Goal: Task Accomplishment & Management: Manage account settings

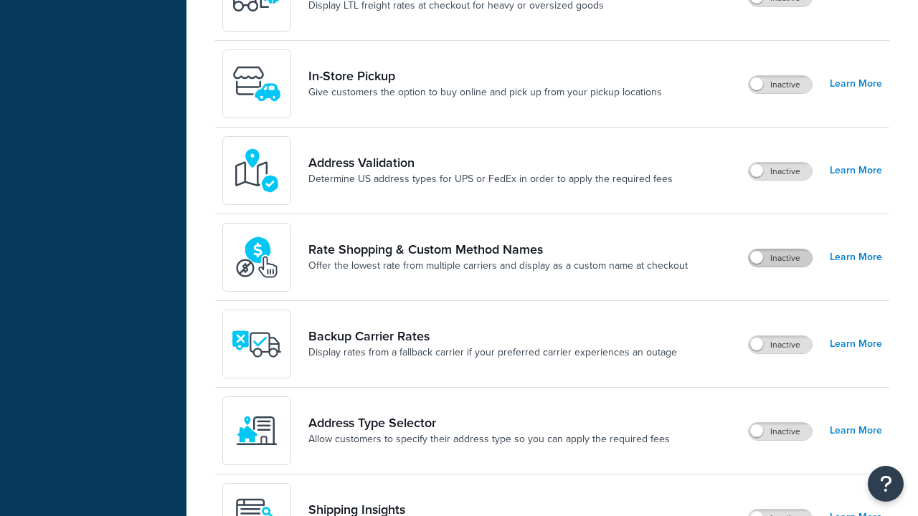
click at [780, 250] on label "Inactive" at bounding box center [780, 258] width 63 height 17
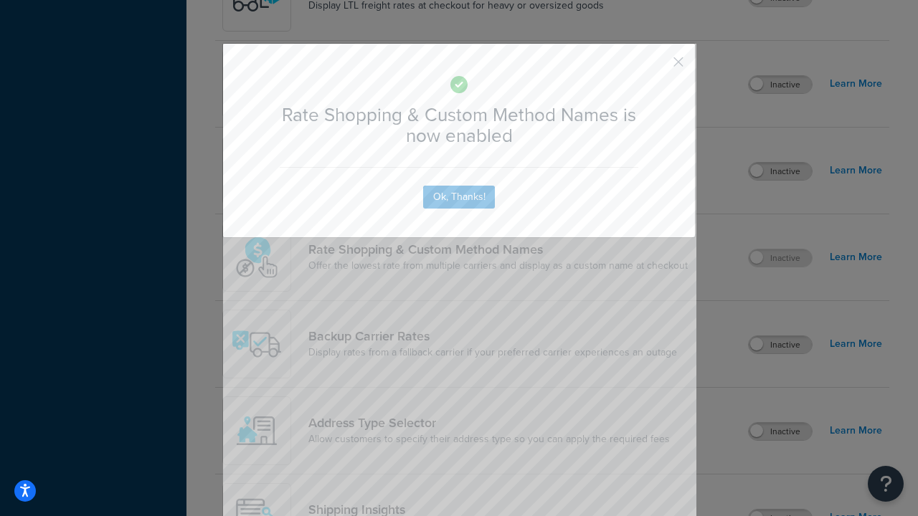
scroll to position [888, 0]
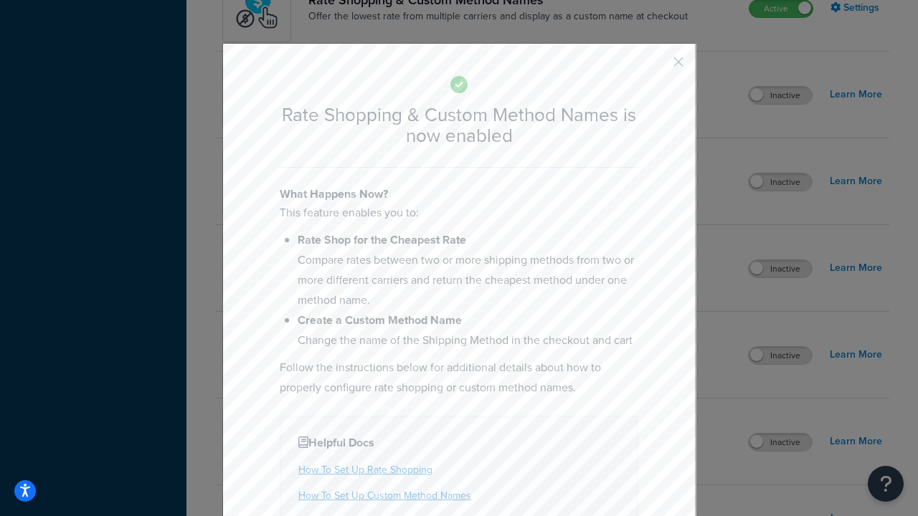
click at [657, 65] on button "button" at bounding box center [657, 67] width 4 height 4
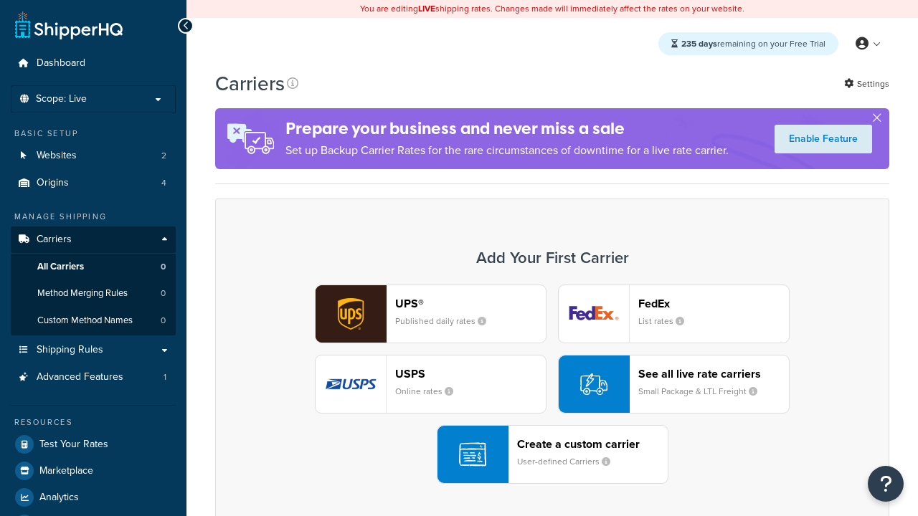
click at [552, 384] on div "UPS® Published daily rates FedEx List rates USPS Online rates See all live rate…" at bounding box center [552, 384] width 644 height 199
click at [673, 384] on div "See all live rate carriers Small Package & LTL Freight" at bounding box center [713, 384] width 151 height 34
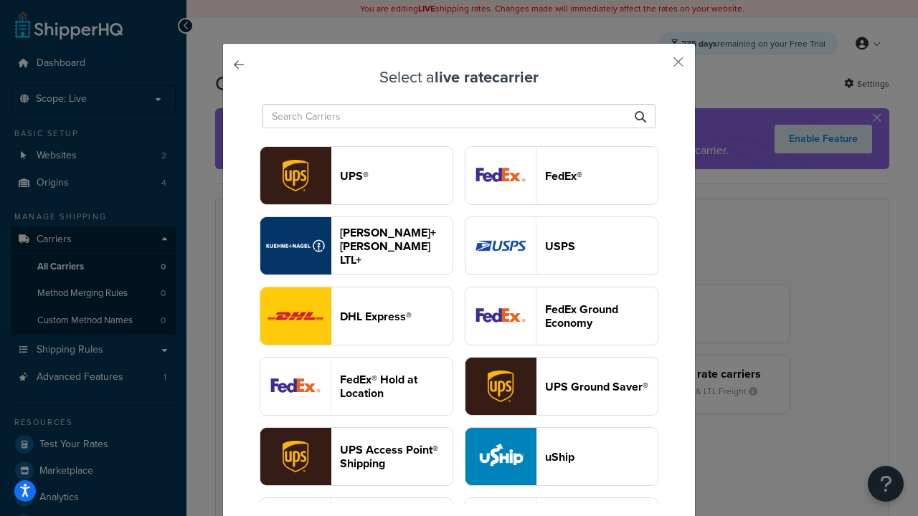
click at [561, 246] on header "USPS" at bounding box center [601, 246] width 113 height 14
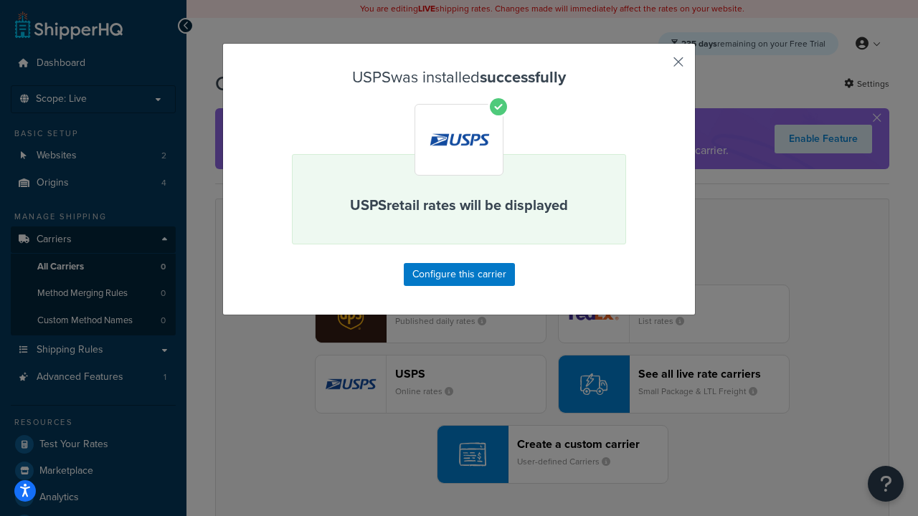
click at [657, 67] on button "button" at bounding box center [657, 67] width 4 height 4
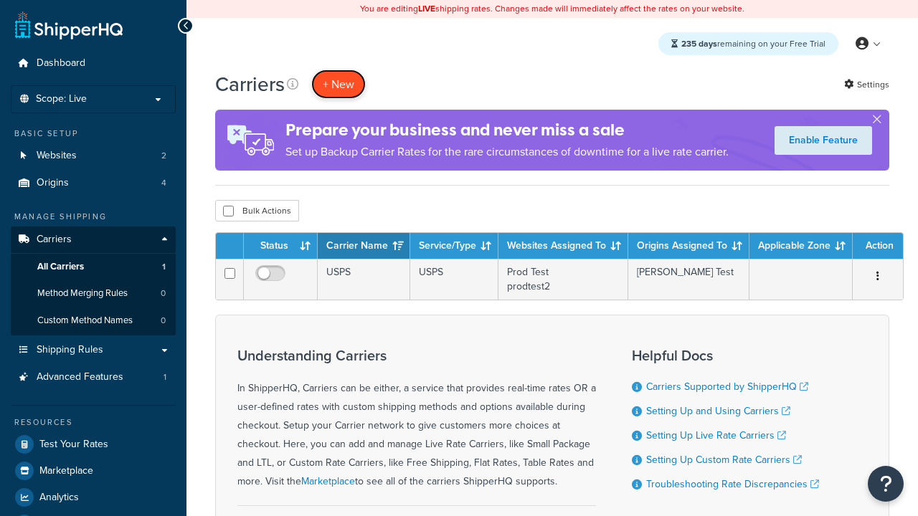
click at [338, 84] on button "+ New" at bounding box center [338, 84] width 54 height 29
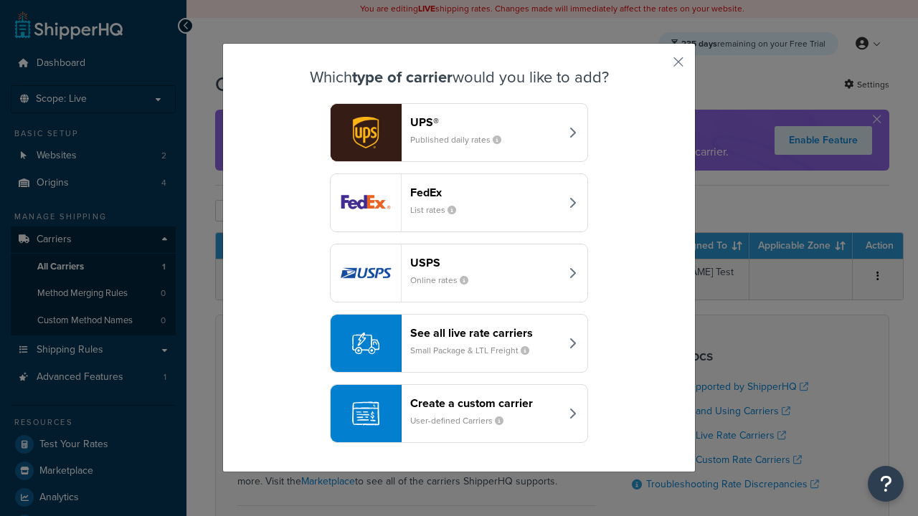
click at [459, 343] on div "See all live rate carriers Small Package & LTL Freight" at bounding box center [485, 343] width 150 height 34
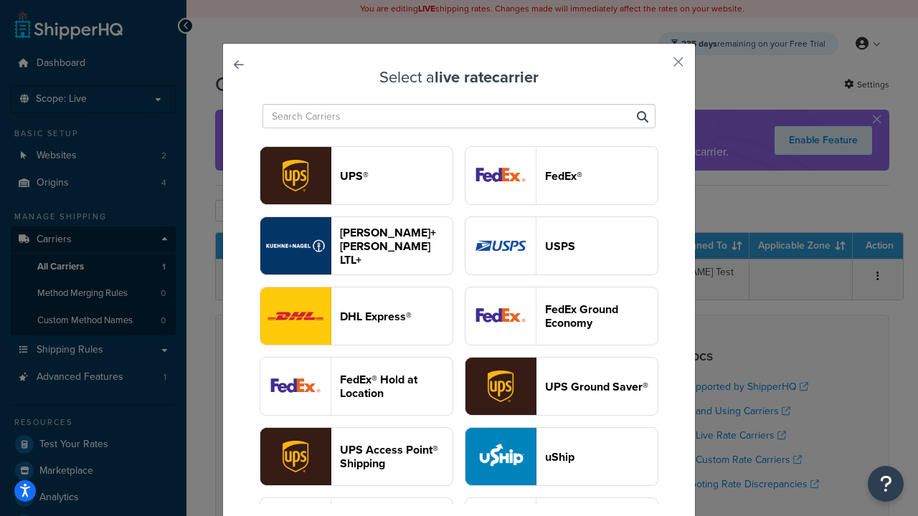
click at [561, 176] on header "FedEx®" at bounding box center [601, 176] width 113 height 14
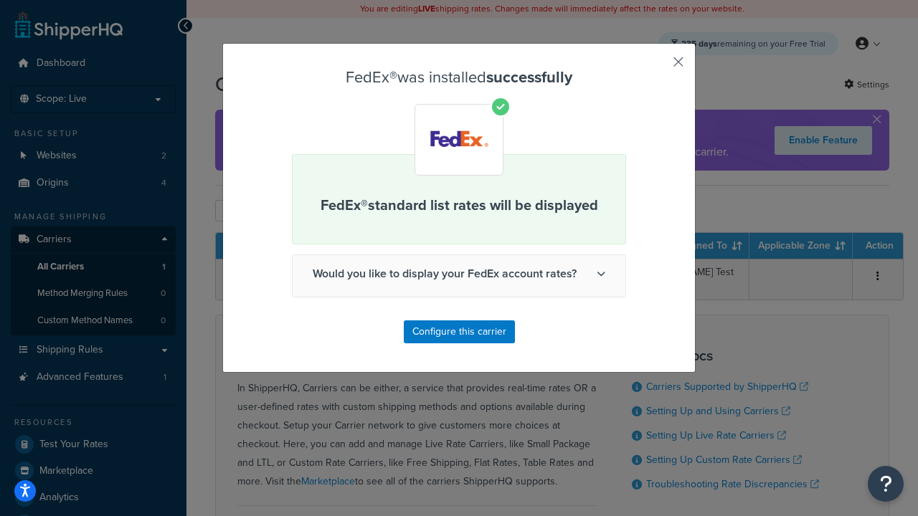
click at [657, 67] on button "button" at bounding box center [657, 67] width 4 height 4
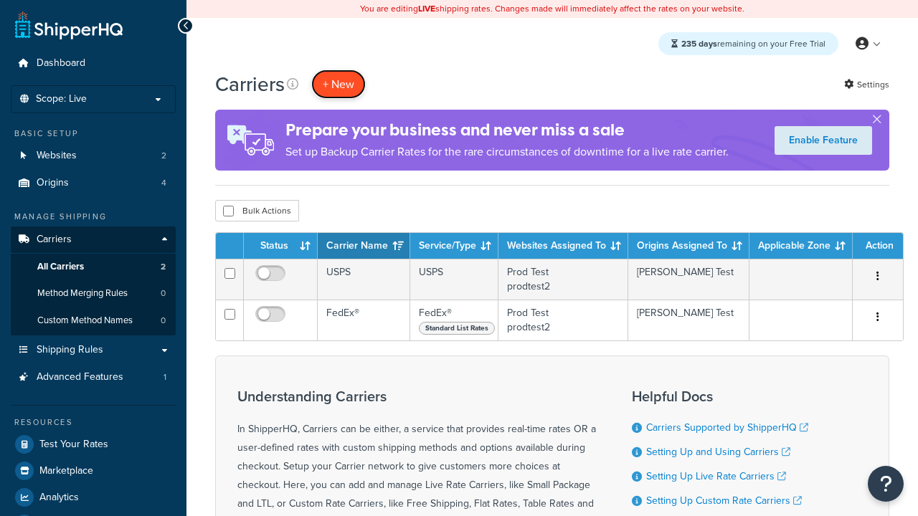
click at [338, 70] on button "+ New" at bounding box center [338, 84] width 54 height 29
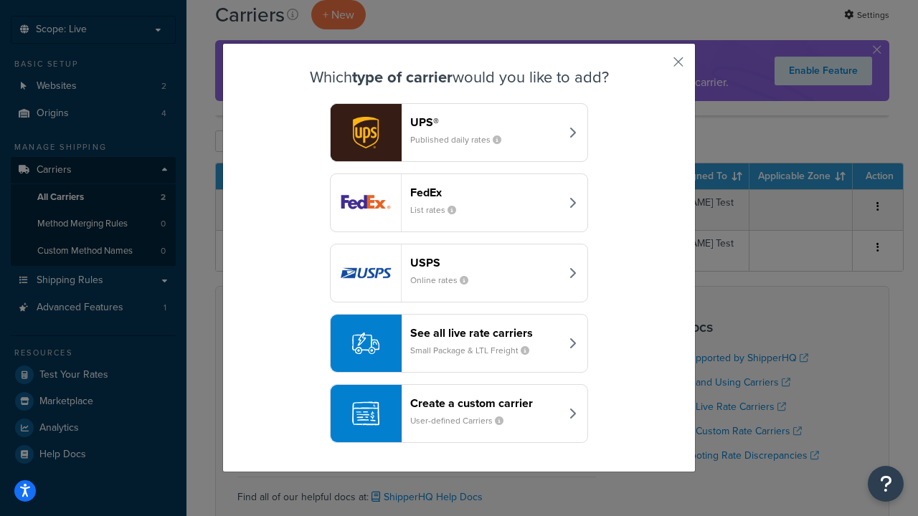
click at [459, 343] on div "See all live rate carriers Small Package & LTL Freight" at bounding box center [485, 343] width 150 height 34
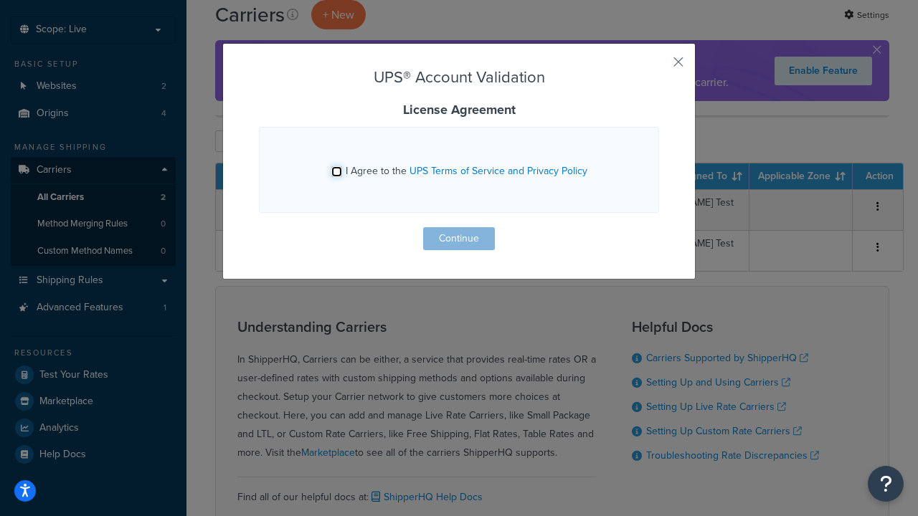
click at [336, 171] on input "I Agree to the UPS Terms of Service and Privacy Policy" at bounding box center [336, 171] width 11 height 11
checkbox input "true"
click at [459, 239] on button "Continue" at bounding box center [459, 238] width 72 height 23
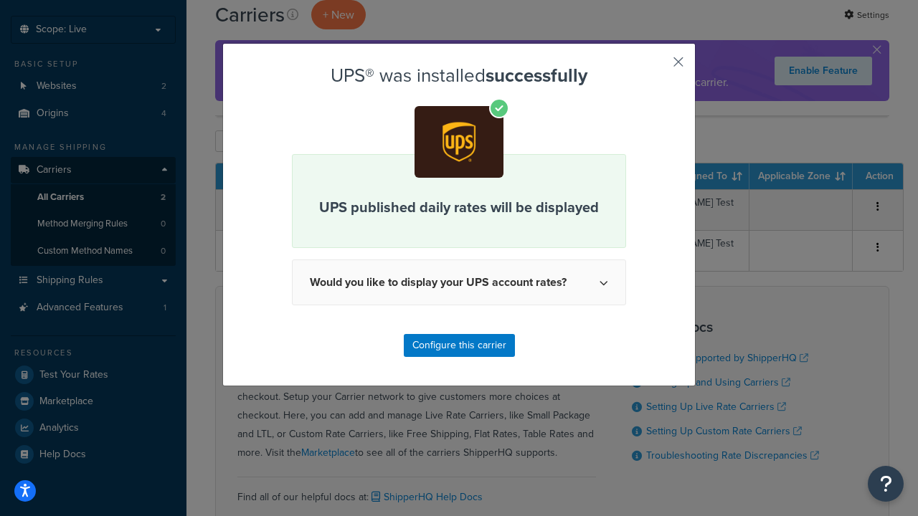
click at [657, 67] on button "button" at bounding box center [657, 67] width 4 height 4
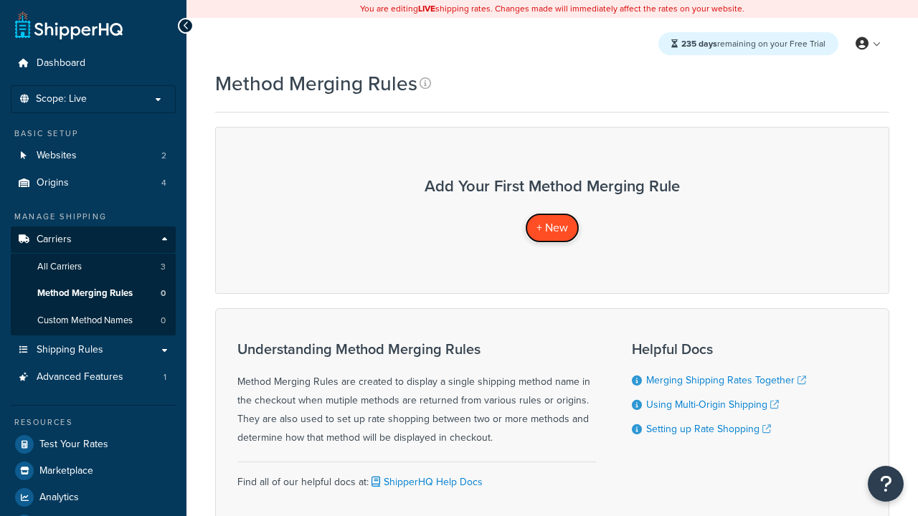
click at [552, 227] on span "+ New" at bounding box center [552, 227] width 32 height 16
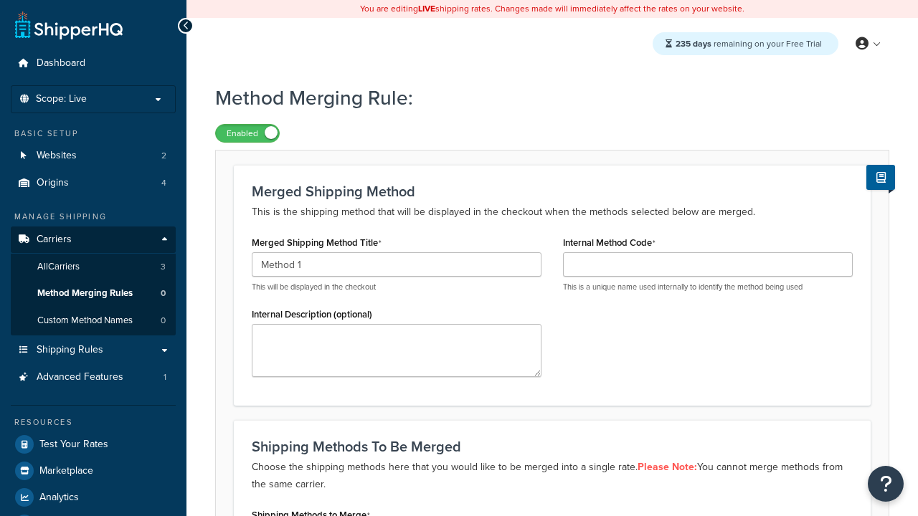
type input "Method 1"
type input "001"
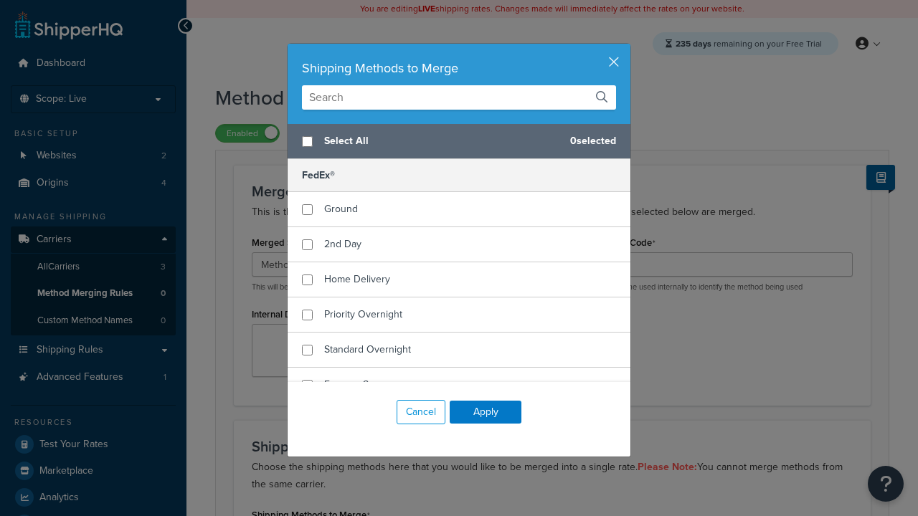
scroll to position [222, 0]
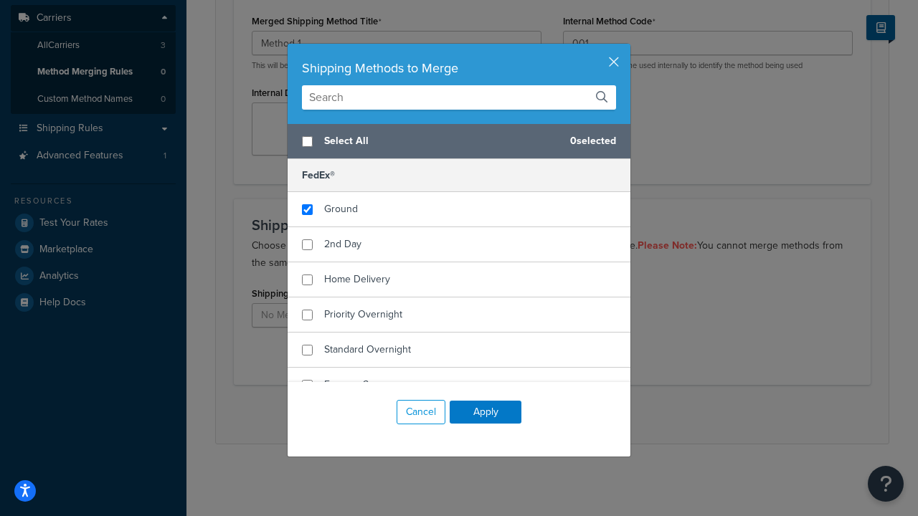
click at [341, 209] on span "Ground" at bounding box center [341, 208] width 34 height 15
checkbox input "true"
click at [485, 412] on button "Apply" at bounding box center [486, 412] width 72 height 23
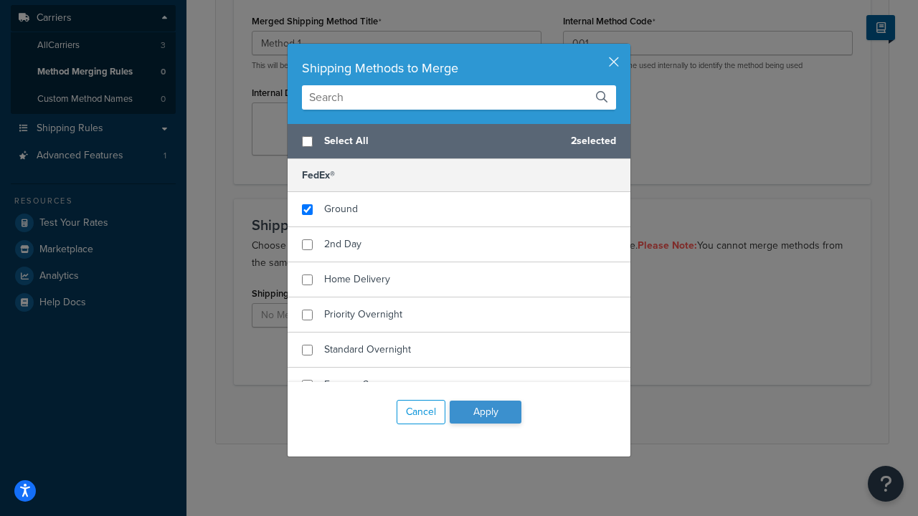
scroll to position [0, 0]
click at [544, 414] on button "Save" at bounding box center [544, 414] width 39 height 23
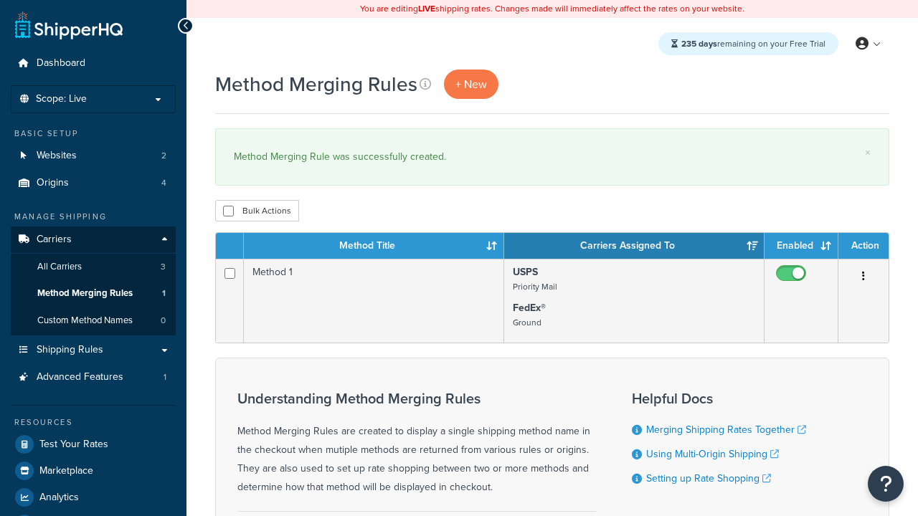
click at [374, 247] on th "Method Title" at bounding box center [374, 246] width 260 height 26
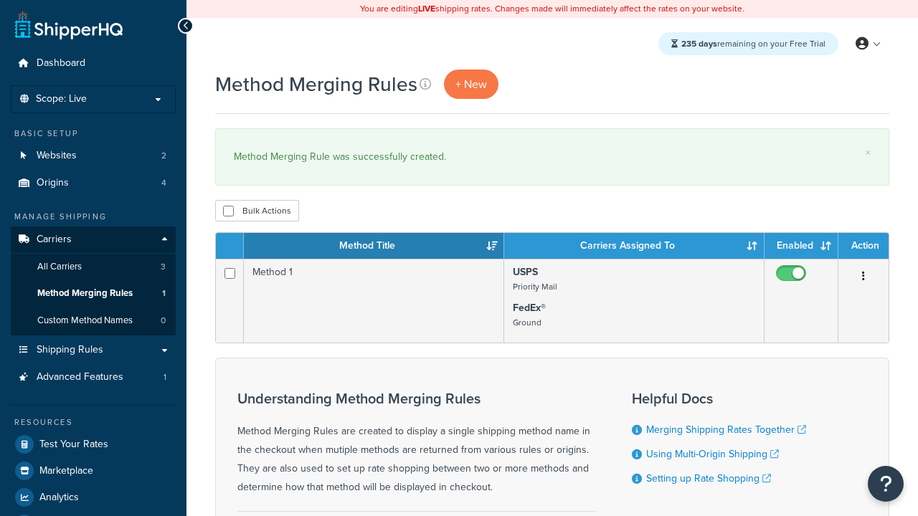
click at [374, 247] on th "Method Title" at bounding box center [374, 246] width 260 height 26
click at [634, 247] on th "Carriers Assigned To" at bounding box center [634, 246] width 260 height 26
click at [801, 247] on th "Enabled" at bounding box center [801, 246] width 74 height 26
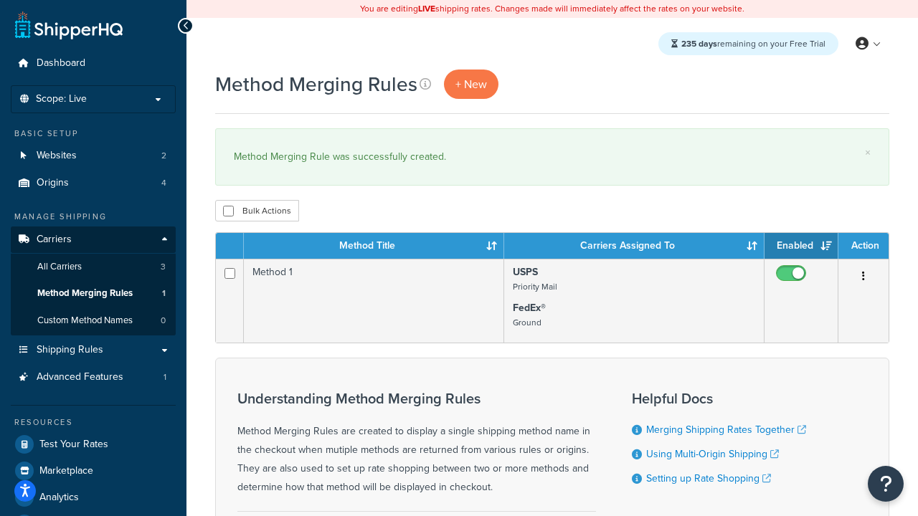
click at [801, 247] on th "Enabled" at bounding box center [801, 246] width 74 height 26
click at [863, 247] on th "Action" at bounding box center [863, 246] width 50 height 26
click at [228, 212] on input "checkbox" at bounding box center [228, 211] width 11 height 11
checkbox input "true"
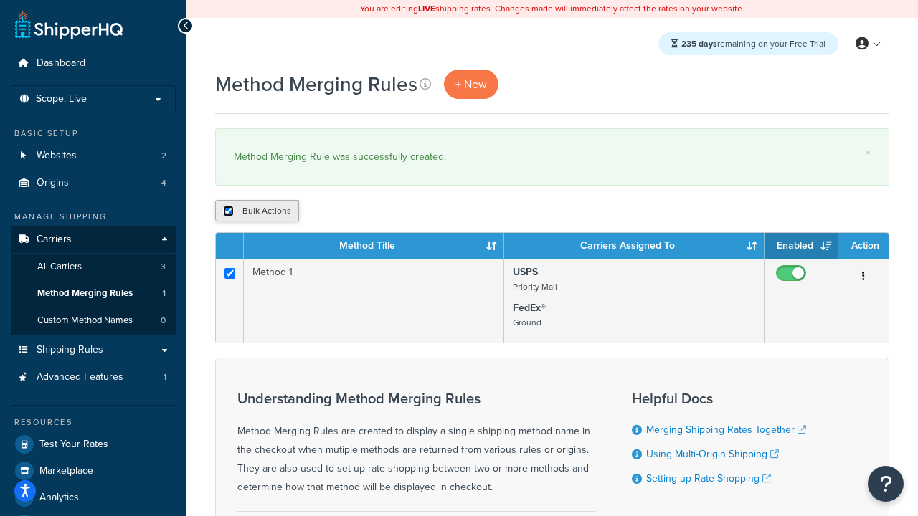
checkbox input "true"
click at [386, 212] on button "Delete" at bounding box center [382, 211] width 49 height 22
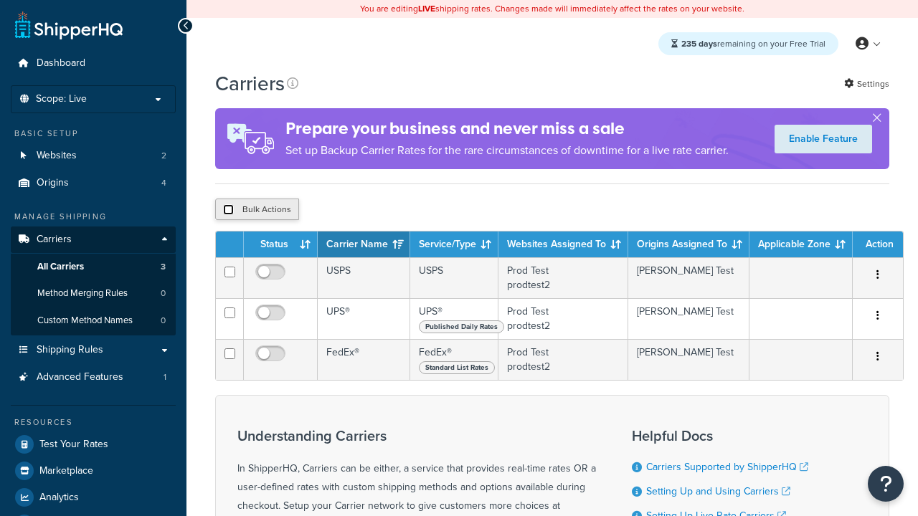
click at [228, 210] on input "checkbox" at bounding box center [228, 209] width 11 height 11
checkbox input "true"
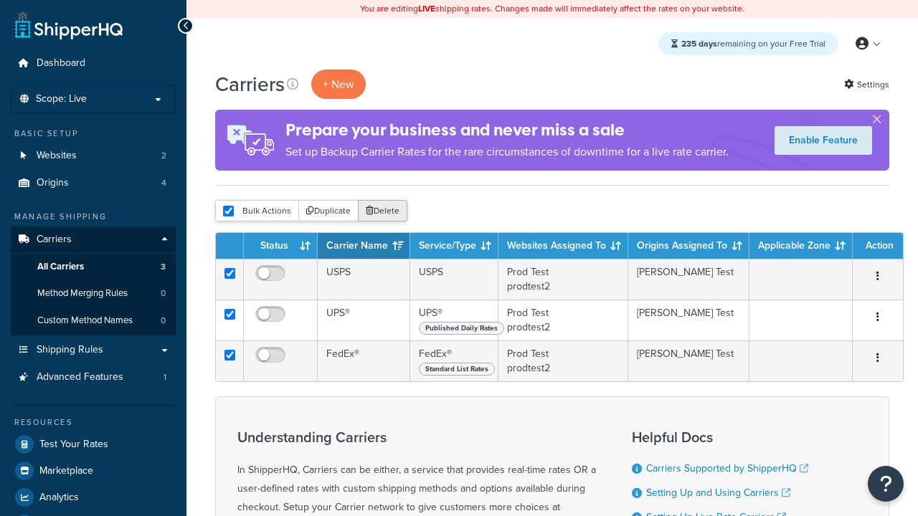
click at [386, 212] on button "Delete" at bounding box center [382, 211] width 49 height 22
